Goal: Transaction & Acquisition: Purchase product/service

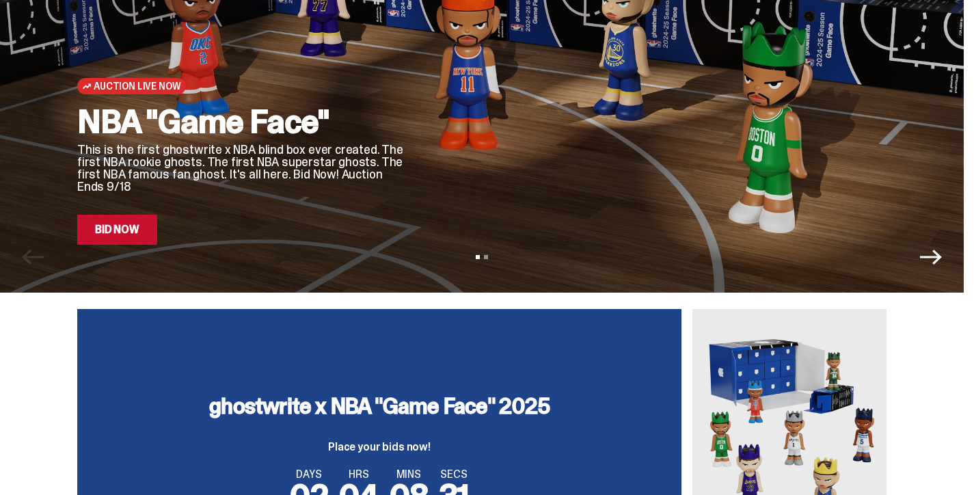
scroll to position [200, 0]
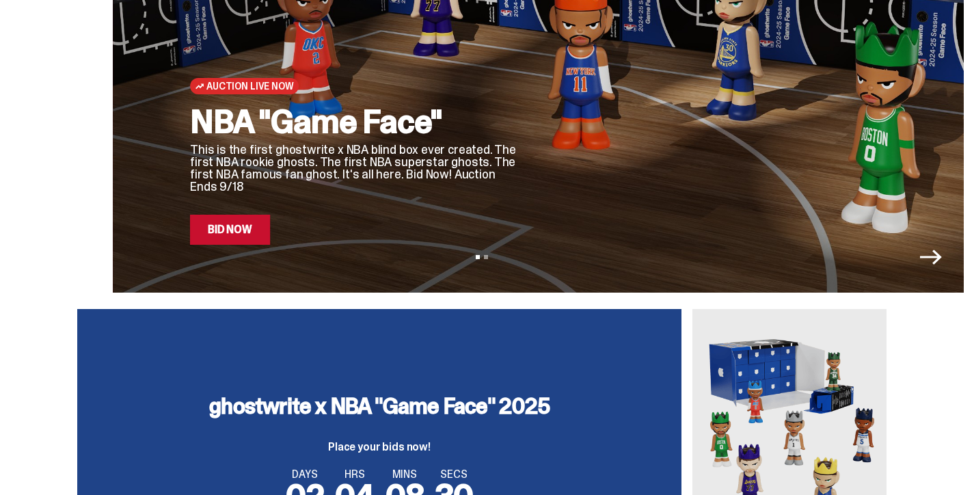
click at [284, 158] on p "This is the first ghostwrite x NBA blind box ever created. The first NBA rookie…" at bounding box center [354, 168] width 328 height 49
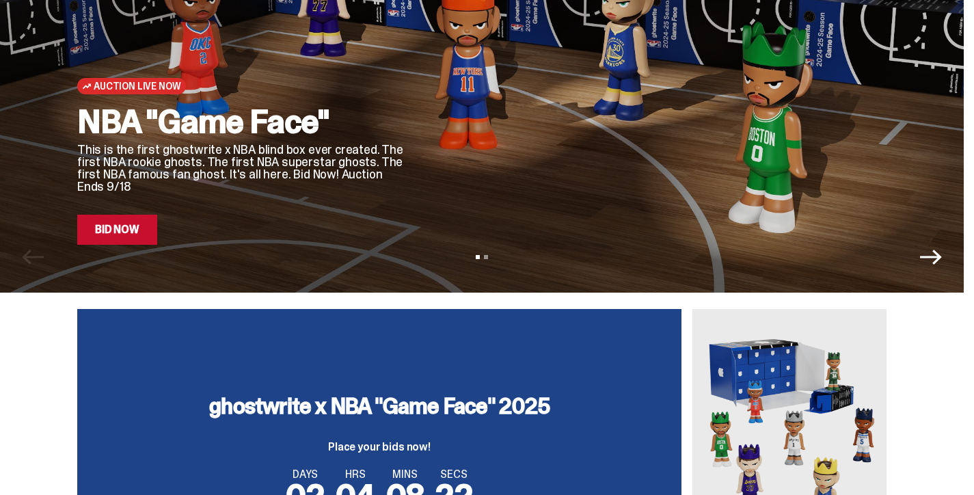
click at [79, 245] on link "Bid Now" at bounding box center [117, 230] width 80 height 30
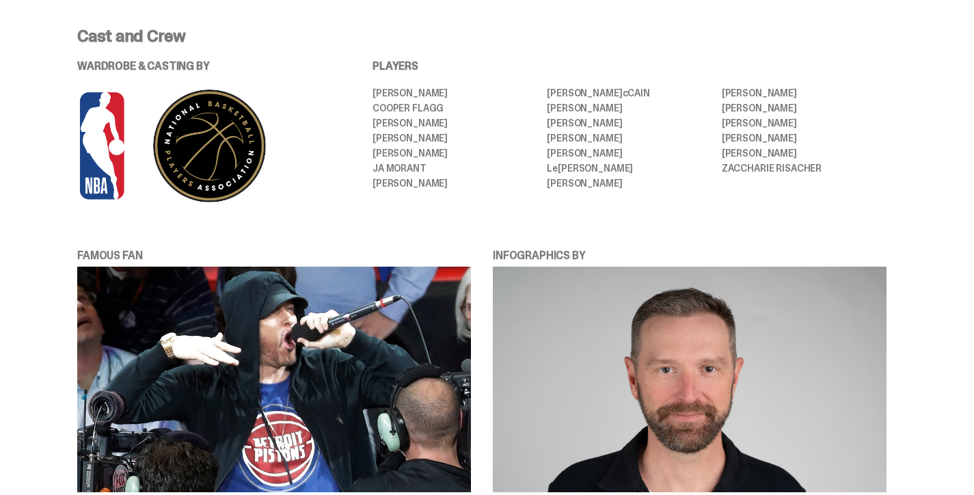
scroll to position [215, 0]
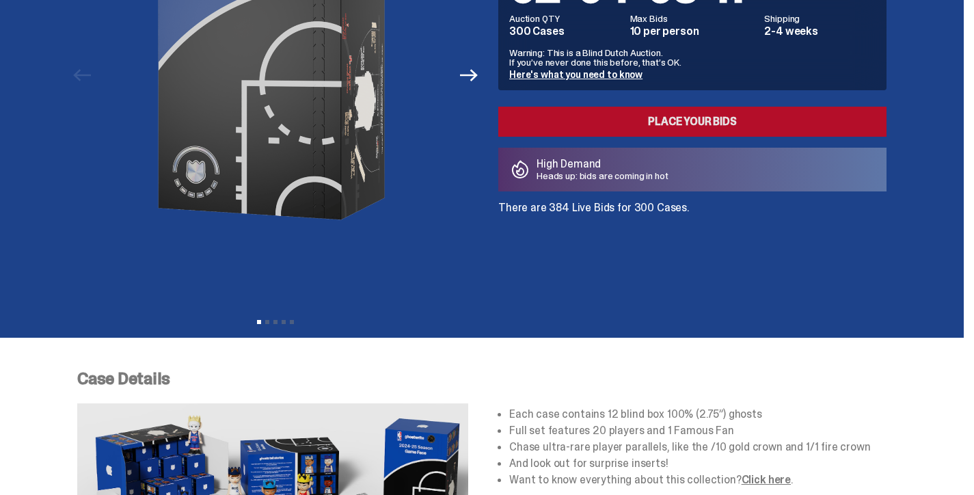
click at [550, 137] on link "Place your Bids" at bounding box center [692, 122] width 388 height 30
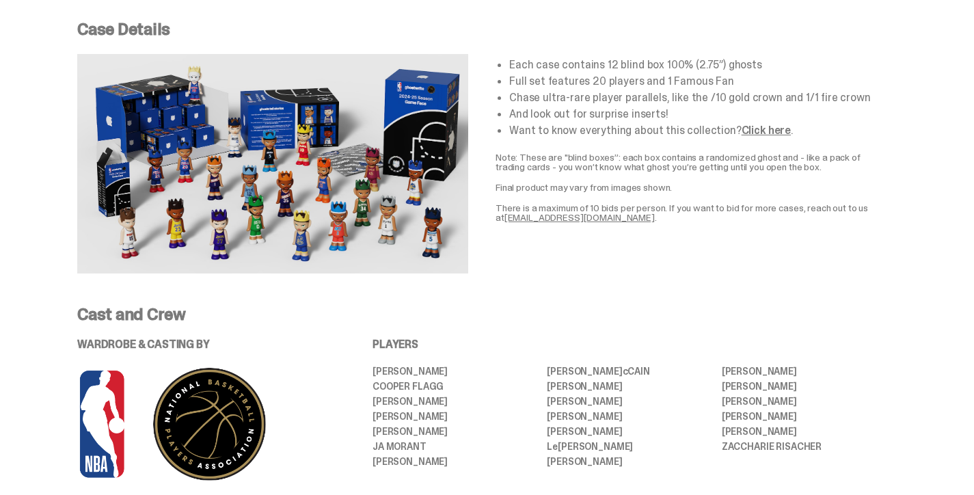
scroll to position [779, 0]
